Goal: Task Accomplishment & Management: Complete application form

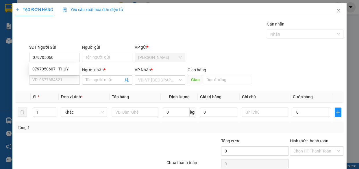
type input "0797050607"
click at [52, 69] on div "0797050607 - THỦY" at bounding box center [53, 69] width 43 height 6
type input "THỦY"
type input "0977381506"
type input "TIÊN"
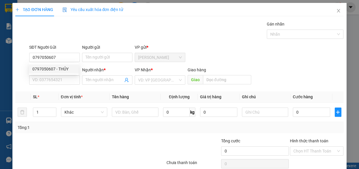
type input "NEM NGỌC ANH"
type input "180.000"
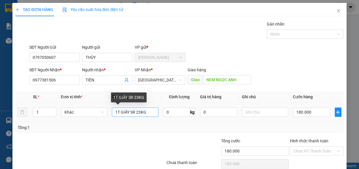
type input "0797050607"
drag, startPoint x: 129, startPoint y: 113, endPoint x: 120, endPoint y: 112, distance: 9.6
click at [120, 112] on input "1T GIẤY SR 23KG" at bounding box center [135, 111] width 47 height 9
click at [139, 114] on input "1T BAOSR 23KG" at bounding box center [135, 111] width 47 height 9
click at [127, 111] on input "1T BAOSR 23KG" at bounding box center [135, 111] width 47 height 9
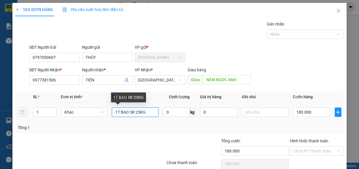
click at [138, 114] on input "1T BAO SR 23KG" at bounding box center [135, 111] width 47 height 9
type input "1T BAO SR 26KG"
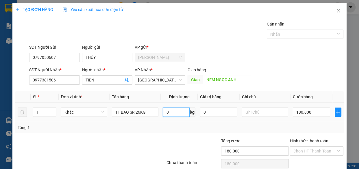
click at [172, 110] on input "0" at bounding box center [176, 111] width 27 height 9
type input "26"
click at [305, 111] on input "180.000" at bounding box center [311, 111] width 37 height 9
type input "2"
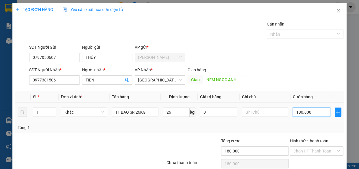
type input "2"
type input "20"
type input "200"
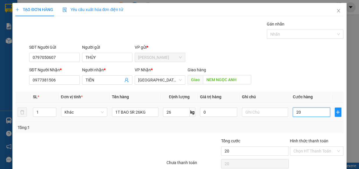
type input "200"
type input "2.000"
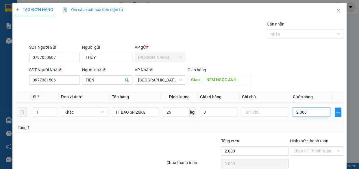
type input "20.000"
type input "200.000"
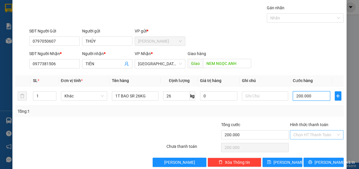
scroll to position [25, 0]
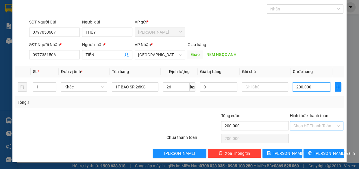
click at [300, 130] on div "Chọn HT Thanh Toán" at bounding box center [317, 125] width 54 height 9
type input "200.000"
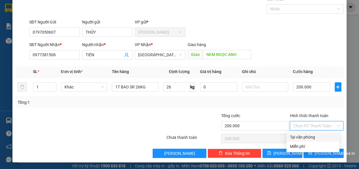
click at [297, 125] on input "Hình thức thanh toán" at bounding box center [315, 125] width 43 height 9
drag, startPoint x: 297, startPoint y: 134, endPoint x: 297, endPoint y: 137, distance: 3.0
click at [297, 135] on div "Tại văn phòng" at bounding box center [313, 137] width 46 height 6
type input "0"
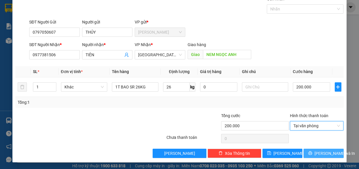
click at [319, 154] on span "[PERSON_NAME] và In" at bounding box center [335, 153] width 41 height 6
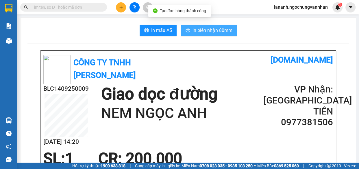
click at [211, 25] on button "In biên nhận 80mm" at bounding box center [209, 31] width 56 height 12
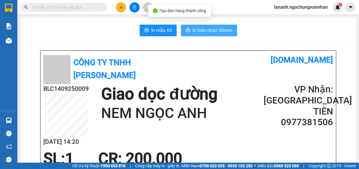
click at [212, 29] on span "In biên nhận 80mm" at bounding box center [213, 30] width 40 height 7
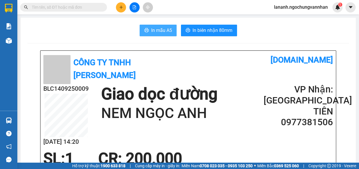
click at [160, 34] on span "In mẫu A5" at bounding box center [161, 30] width 21 height 7
